Goal: Check status: Check status

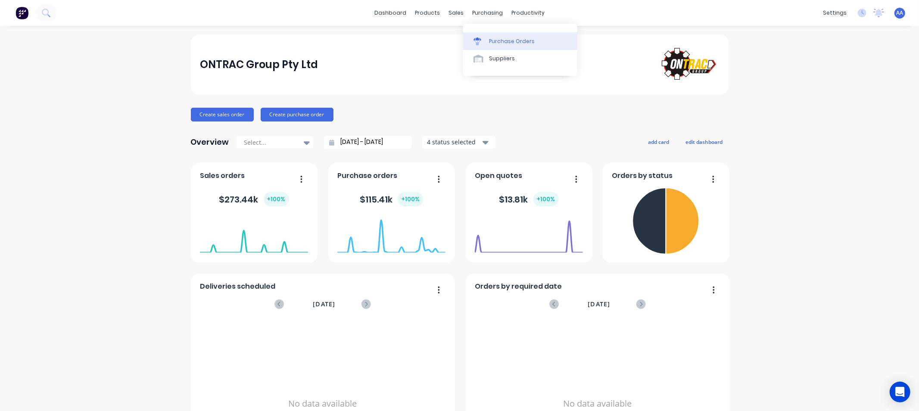
click at [485, 40] on div at bounding box center [480, 41] width 13 height 8
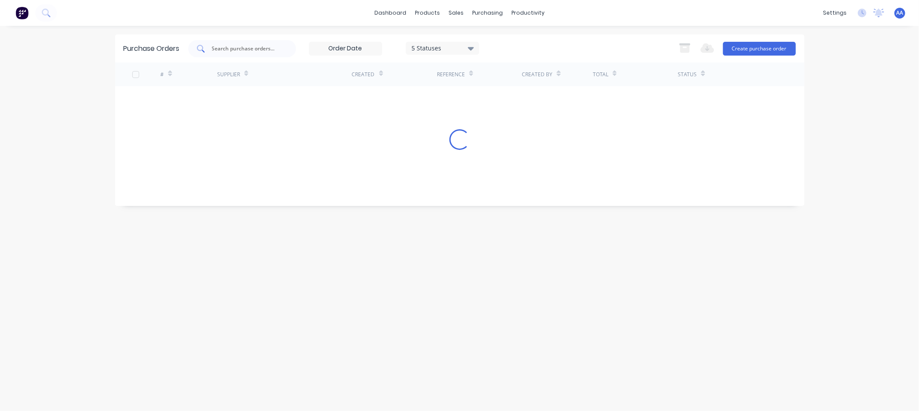
click at [231, 44] on input "text" at bounding box center [247, 48] width 72 height 9
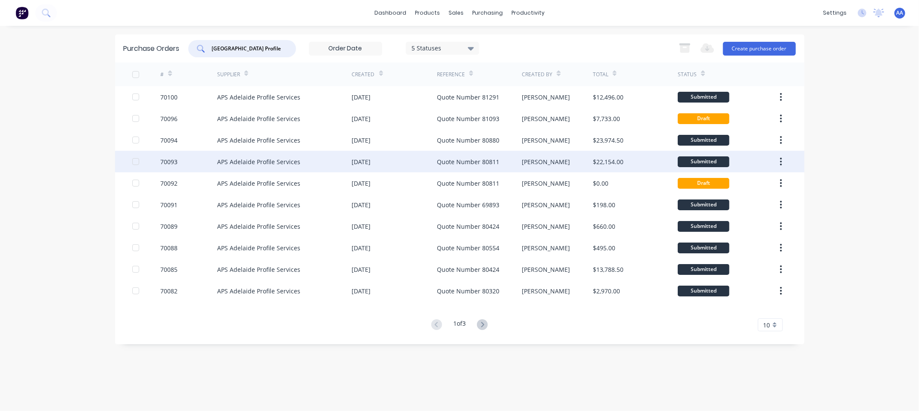
type input "[GEOGRAPHIC_DATA] Profile"
click at [602, 158] on div "$22,154.00" at bounding box center [608, 161] width 31 height 9
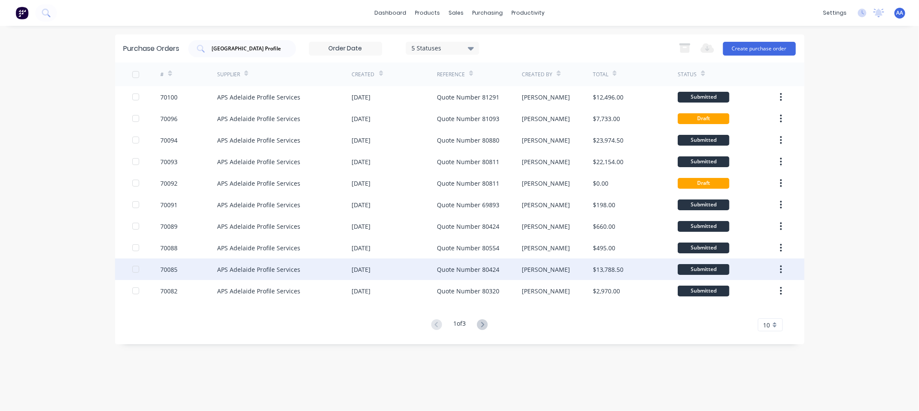
click at [371, 268] on div "[DATE]" at bounding box center [361, 269] width 19 height 9
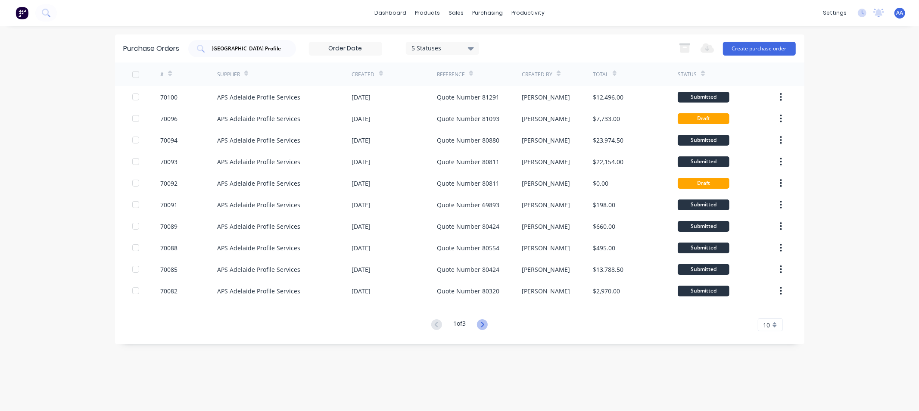
click at [486, 326] on icon at bounding box center [482, 324] width 11 height 11
click at [435, 323] on icon at bounding box center [436, 324] width 3 height 5
click at [482, 325] on icon at bounding box center [482, 324] width 11 height 11
click at [436, 324] on icon at bounding box center [436, 324] width 11 height 11
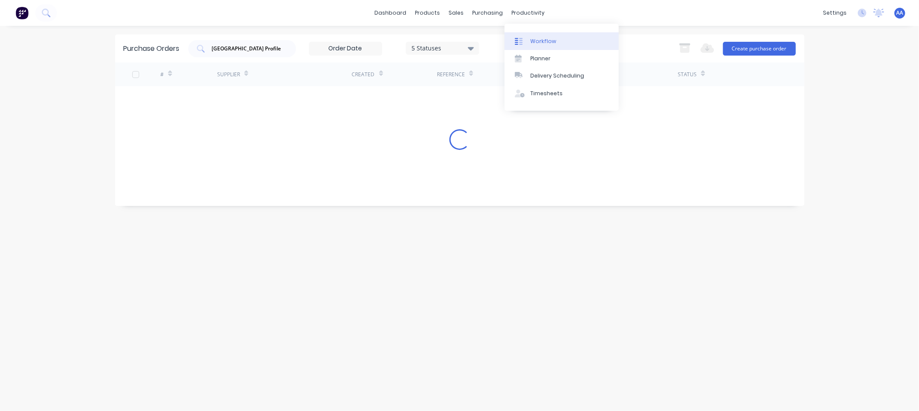
click at [533, 39] on div "Workflow" at bounding box center [543, 41] width 26 height 8
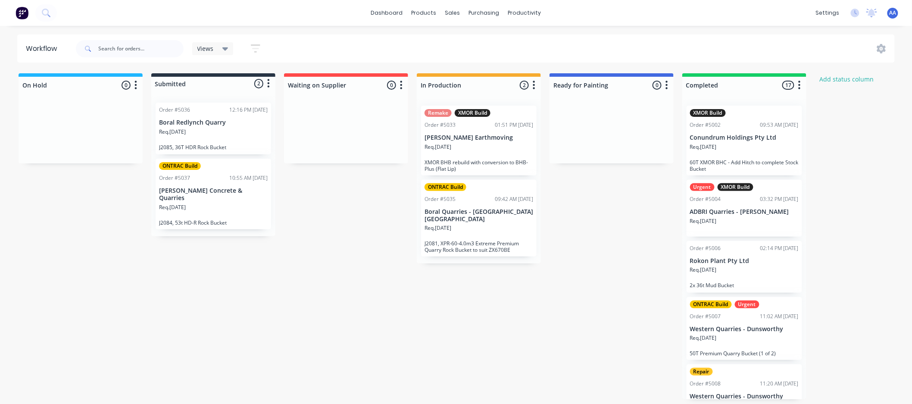
click at [467, 227] on div "Req. [DATE]" at bounding box center [478, 231] width 109 height 15
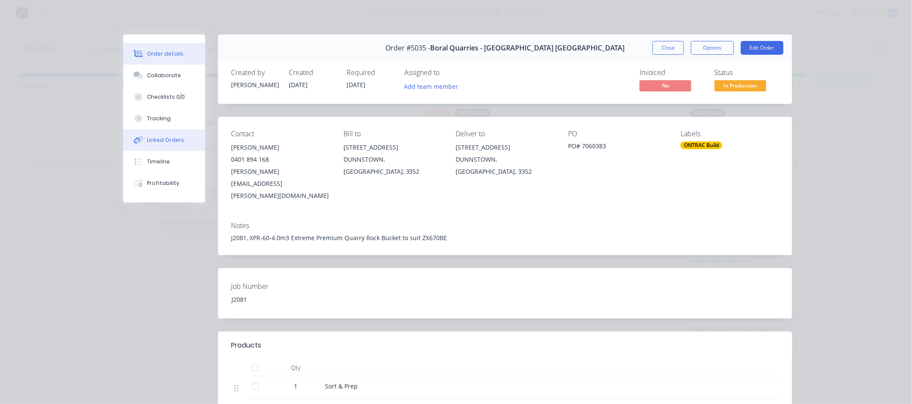
click at [165, 142] on div "Linked Orders" at bounding box center [165, 140] width 37 height 8
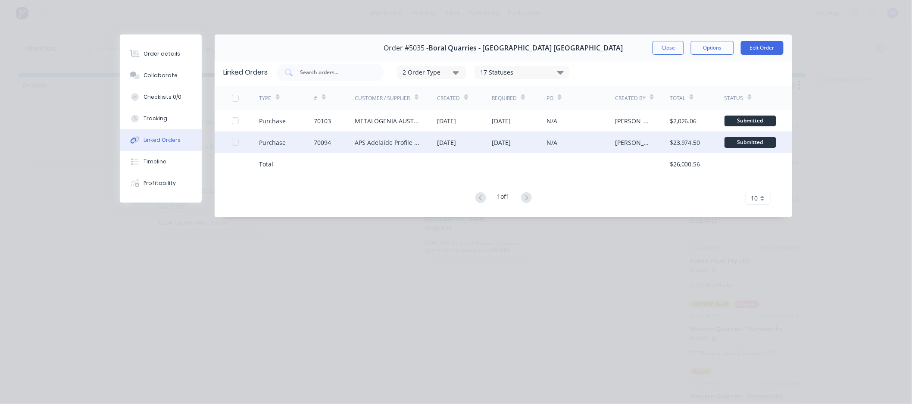
click at [449, 143] on div "[DATE]" at bounding box center [446, 142] width 19 height 9
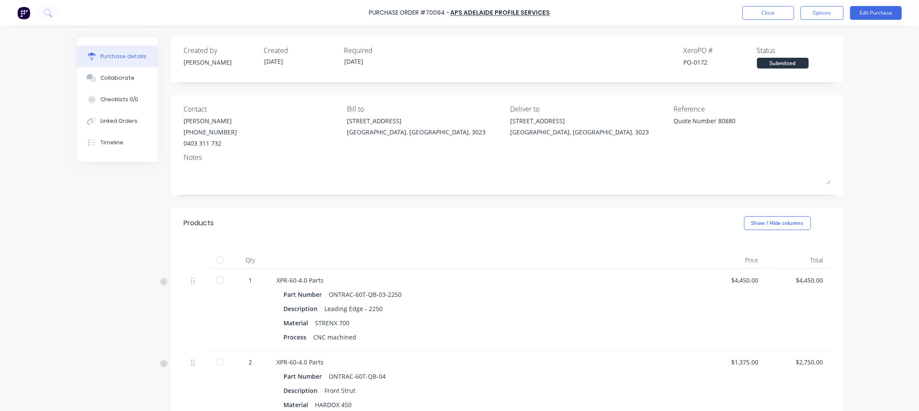
type textarea "x"
click at [115, 122] on div "Linked Orders" at bounding box center [118, 121] width 37 height 8
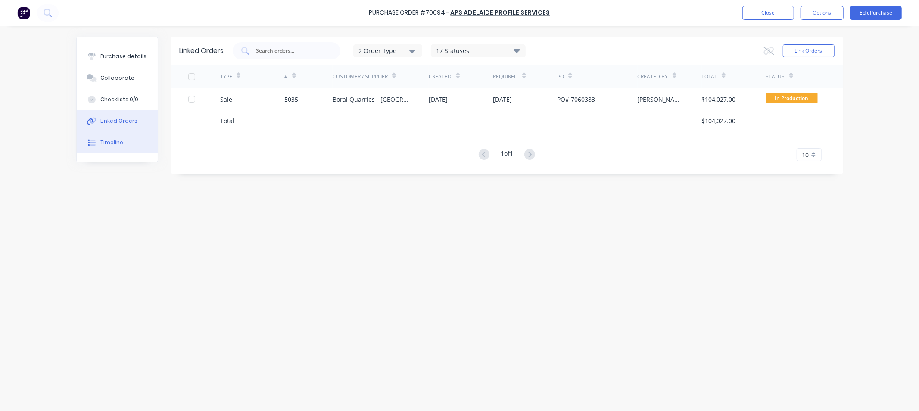
click at [102, 146] on button "Timeline" at bounding box center [117, 143] width 81 height 22
